Goal: Task Accomplishment & Management: Use online tool/utility

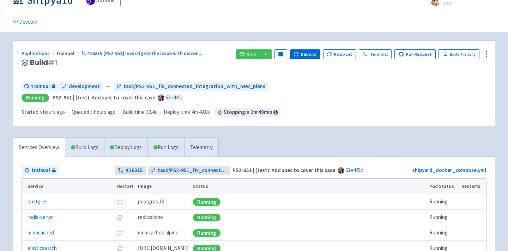
scroll to position [18, 0]
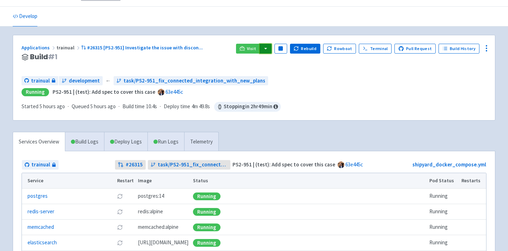
click at [269, 47] on button "button" at bounding box center [266, 49] width 12 height 10
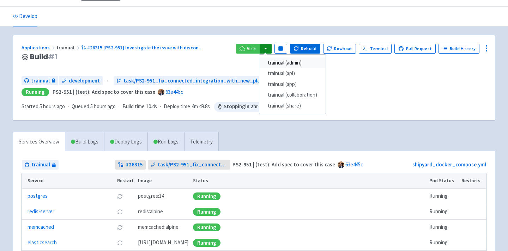
click at [304, 60] on link "trainual (admin)" at bounding box center [292, 62] width 66 height 11
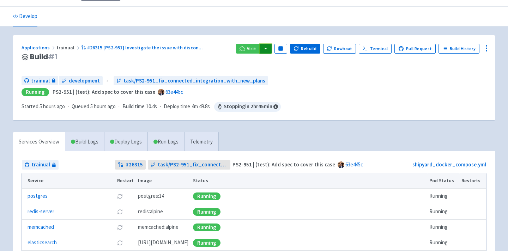
click at [268, 48] on button "button" at bounding box center [266, 49] width 12 height 10
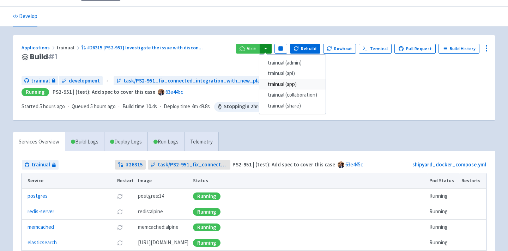
click at [312, 82] on link "trainual (app)" at bounding box center [292, 84] width 66 height 11
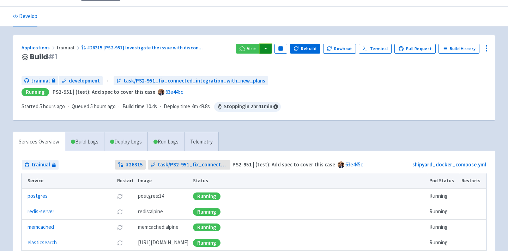
click at [271, 50] on button "button" at bounding box center [266, 49] width 12 height 10
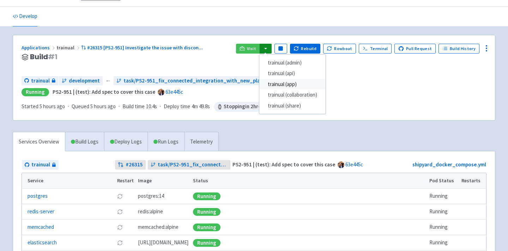
click at [303, 84] on link "trainual (app)" at bounding box center [292, 84] width 66 height 11
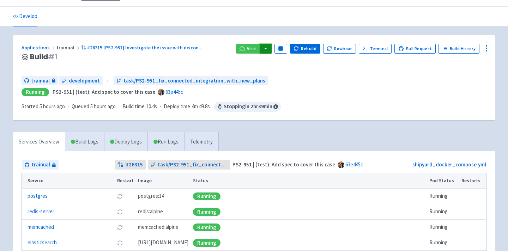
click at [272, 50] on button "button" at bounding box center [266, 49] width 12 height 10
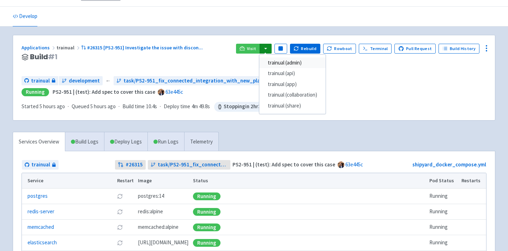
click at [312, 64] on link "trainual (admin)" at bounding box center [292, 62] width 66 height 11
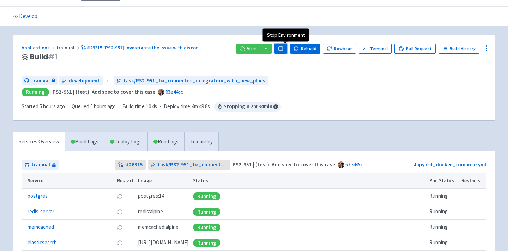
click at [282, 49] on rect "button" at bounding box center [281, 49] width 4 height 4
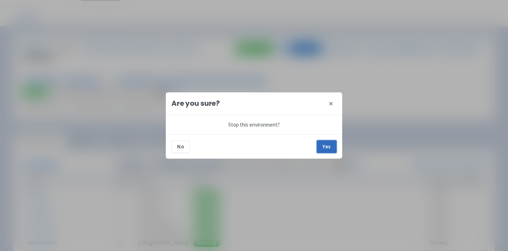
click at [322, 146] on button "Yes" at bounding box center [327, 146] width 20 height 13
